Goal: Information Seeking & Learning: Learn about a topic

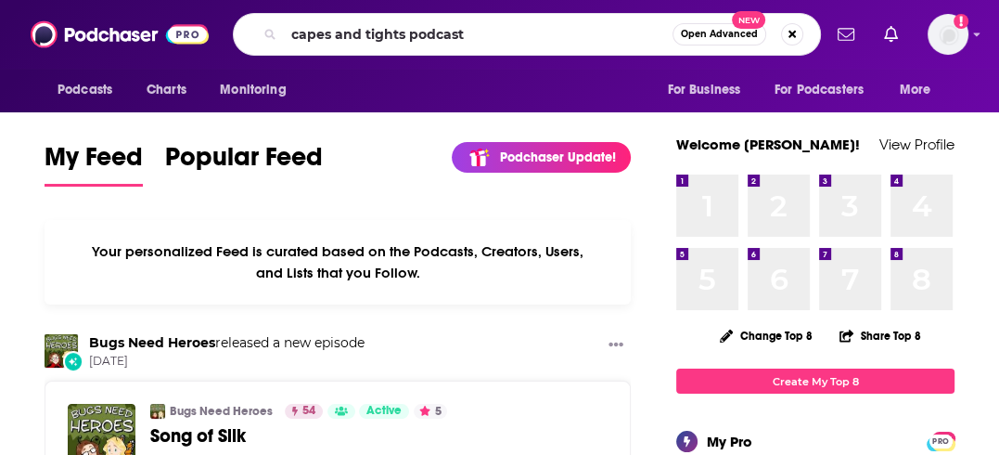
type input "capes and tights podcast"
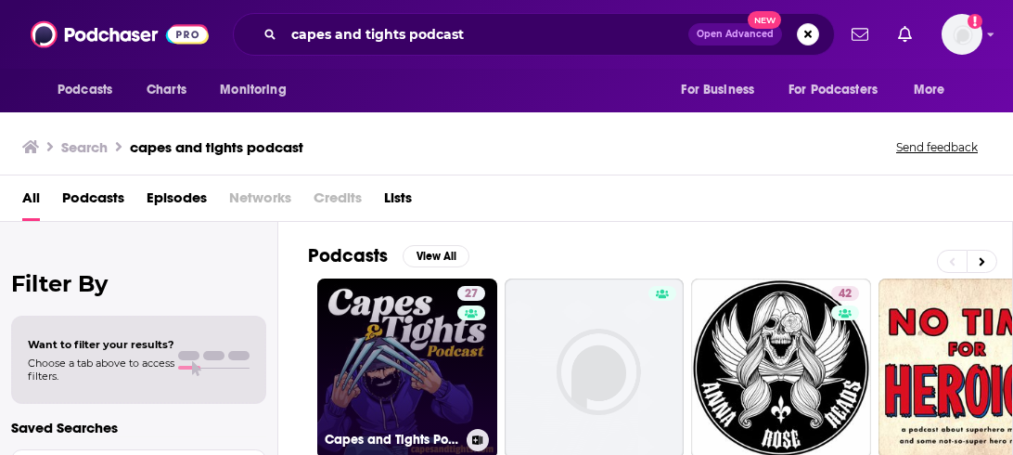
click at [408, 352] on link "27 Capes and Tights Podcast" at bounding box center [407, 368] width 180 height 180
